Goal: Navigation & Orientation: Find specific page/section

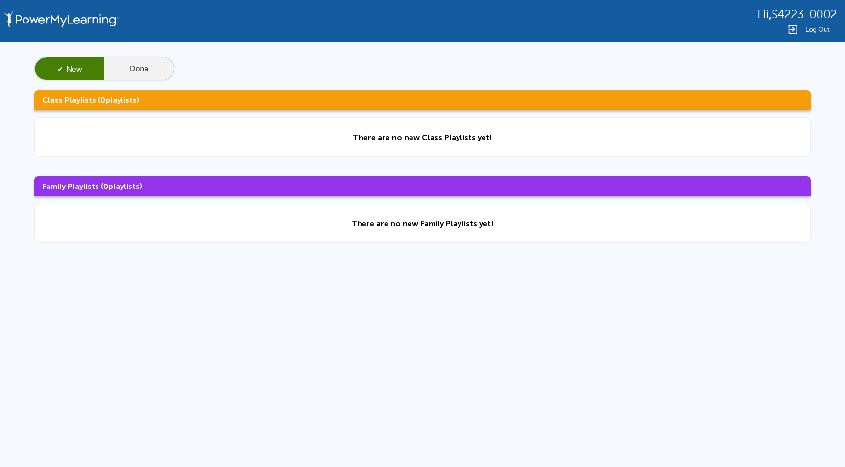
click at [137, 65] on button "Done" at bounding box center [139, 69] width 70 height 24
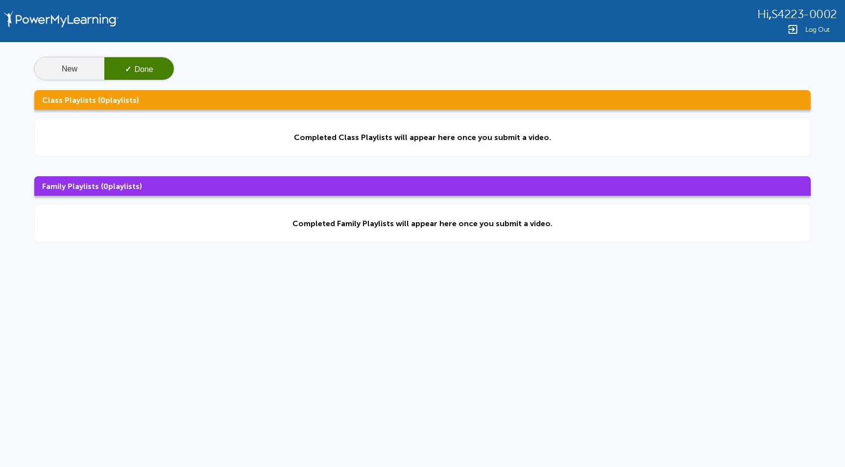
click at [44, 66] on button "New" at bounding box center [70, 69] width 70 height 24
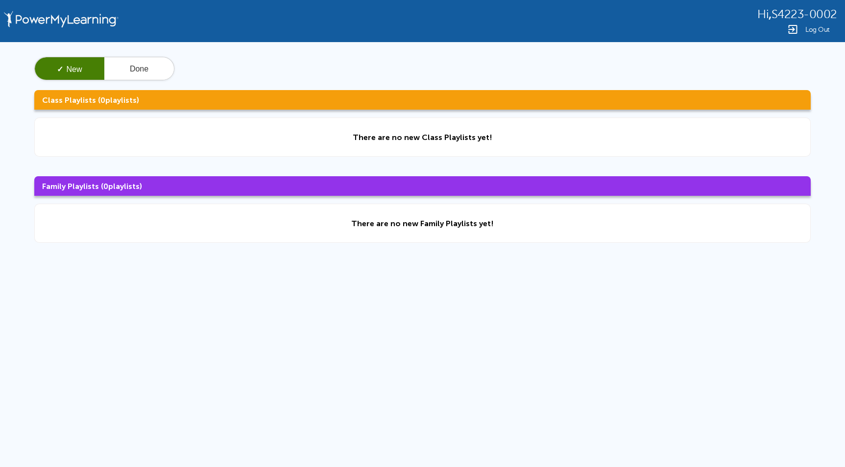
click at [822, 24] on div "Log Out" at bounding box center [797, 30] width 80 height 12
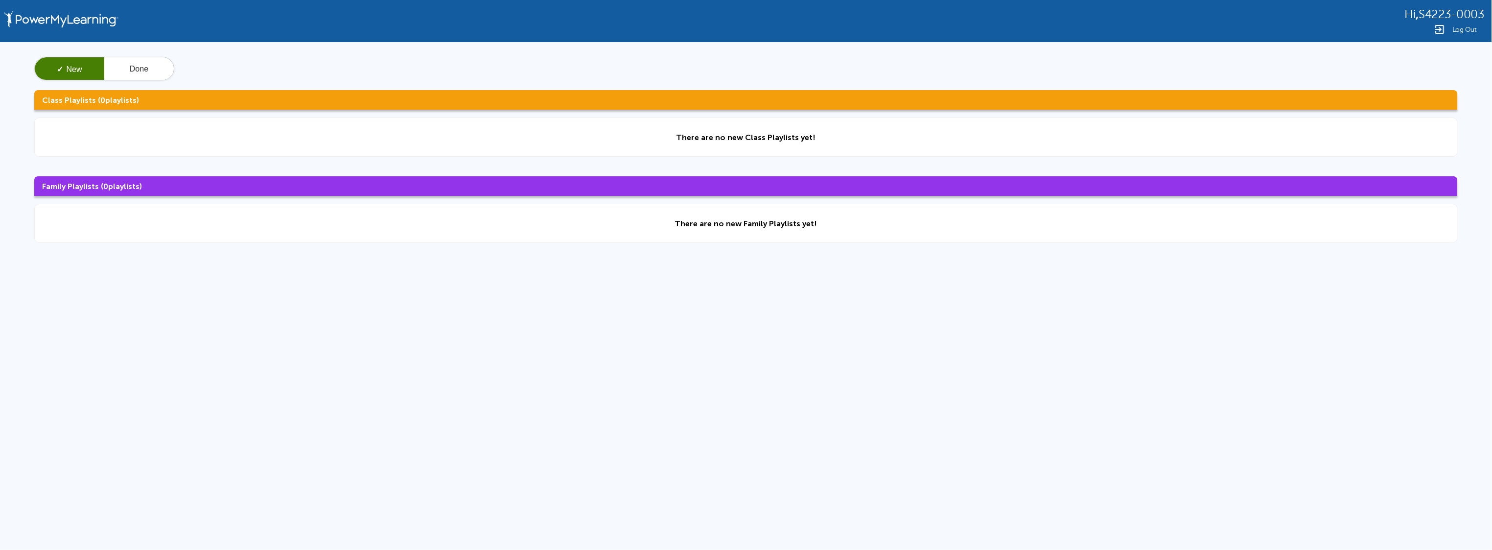
click at [1449, 30] on div "Log Out" at bounding box center [1444, 30] width 79 height 12
click at [1445, 29] on img at bounding box center [1440, 30] width 12 height 12
